Goal: Information Seeking & Learning: Learn about a topic

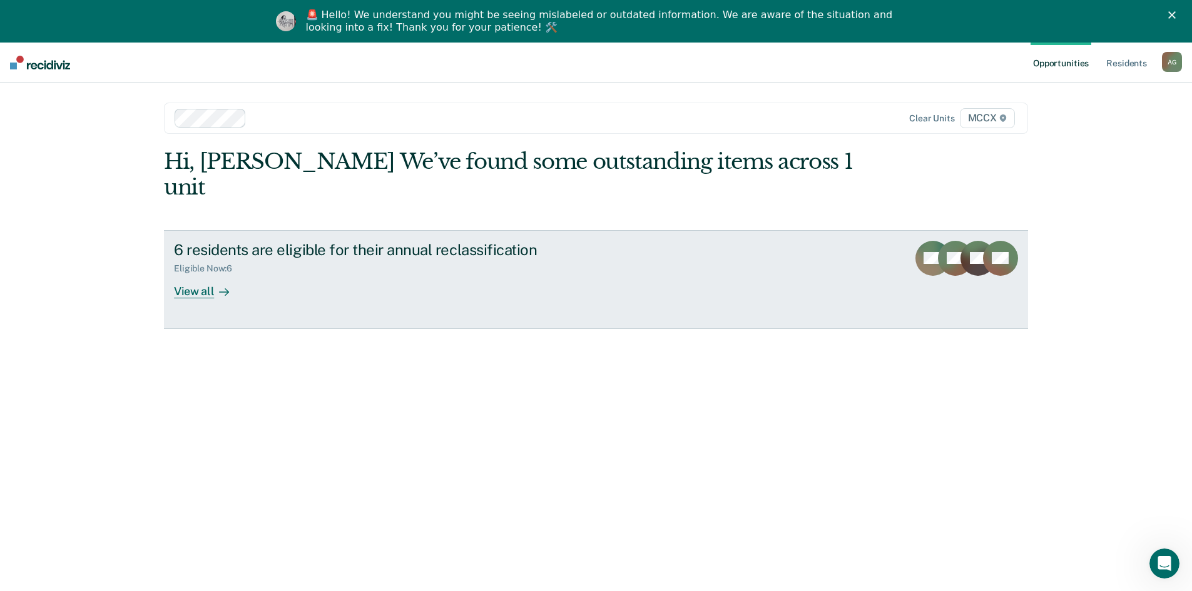
click at [190, 274] on div "View all" at bounding box center [209, 286] width 70 height 24
